Goal: Find specific page/section: Find specific page/section

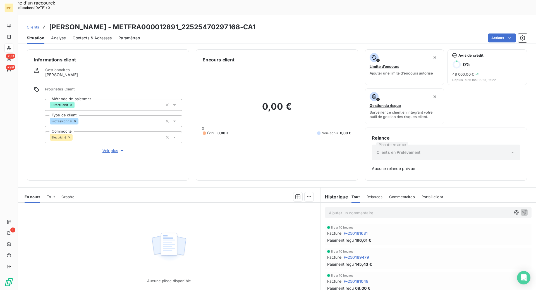
click at [35, 25] on span "Clients" at bounding box center [33, 27] width 12 height 4
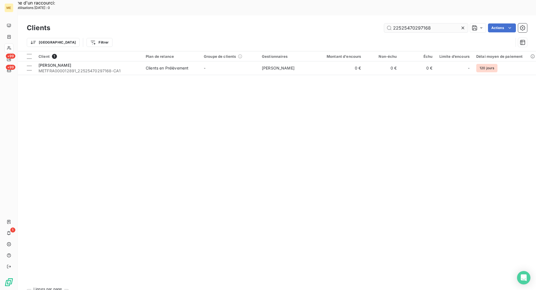
click at [411, 23] on input "22525470297168" at bounding box center [426, 27] width 84 height 9
click at [410, 23] on input "22525470297168" at bounding box center [426, 27] width 84 height 9
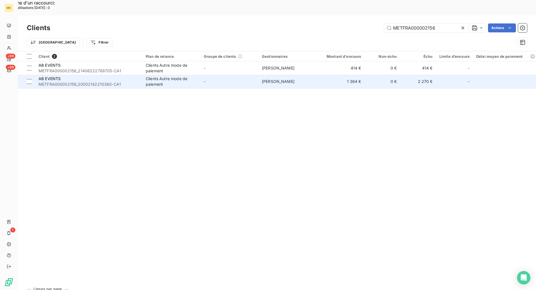
type input "METFRA000002156"
click at [126, 82] on span "METFRA000002156_30002142210360-CA1" at bounding box center [89, 85] width 101 height 6
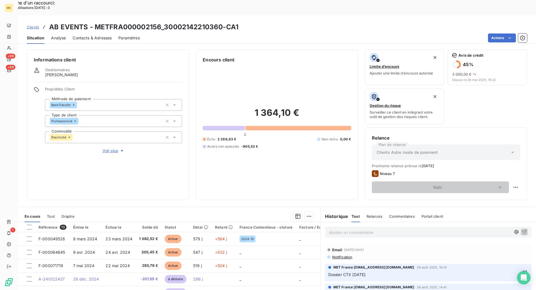
click at [188, 180] on div "Informations client Gestionnaires [PERSON_NAME] Propriétés Client Méthode de pa…" at bounding box center [277, 124] width 518 height 151
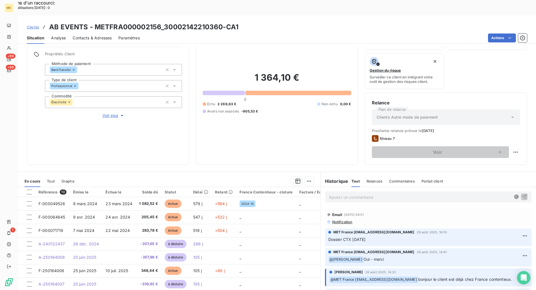
scroll to position [41, 0]
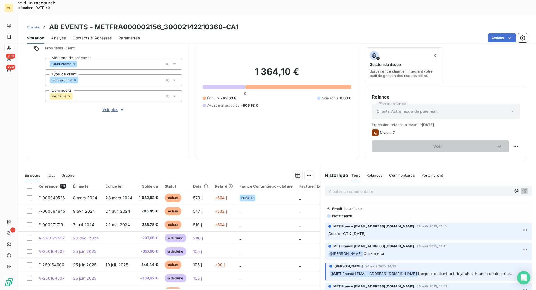
click at [113, 107] on span "Voir plus" at bounding box center [113, 110] width 22 height 6
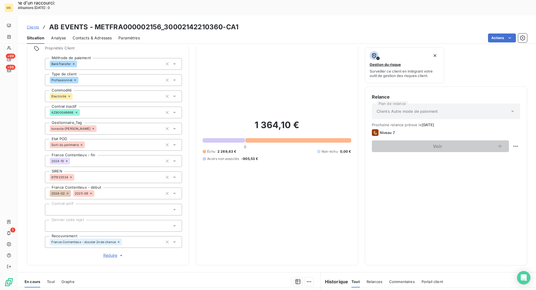
click at [109, 253] on span "Réduire" at bounding box center [113, 256] width 21 height 6
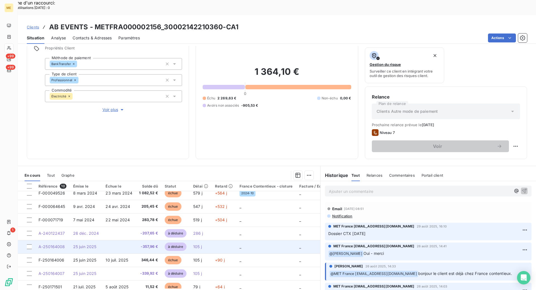
scroll to position [0, 0]
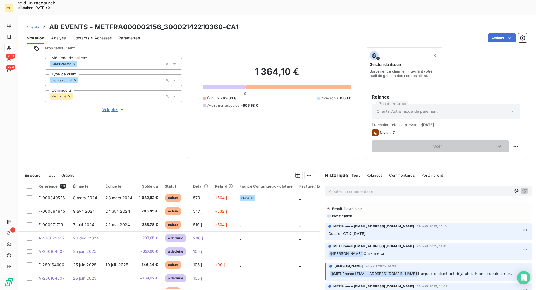
click at [35, 25] on span "Clients" at bounding box center [33, 27] width 12 height 4
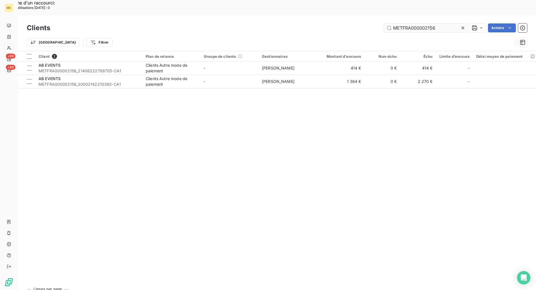
click at [398, 23] on input "METFRA000002156" at bounding box center [426, 27] width 84 height 9
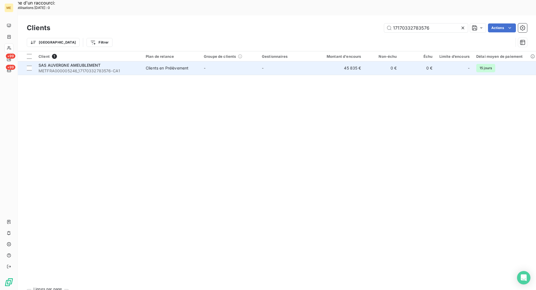
type input "17170332783576"
click at [127, 68] on span "METFRA000005246_17170332783576-CA1" at bounding box center [89, 71] width 101 height 6
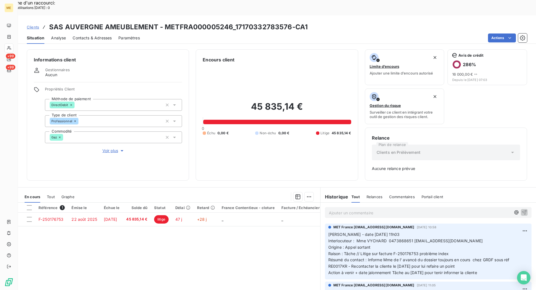
click at [256, 252] on div "Référence 1 Émise le Échue le Solde dû Statut Délai Retard France Contentieux -…" at bounding box center [169, 257] width 302 height 108
click at [331, 22] on div "Clients SAS AUVERGNE AMEUBLEMENT - METFRA000005246_17170332783576-CA1" at bounding box center [277, 27] width 518 height 10
